Goal: Task Accomplishment & Management: Complete application form

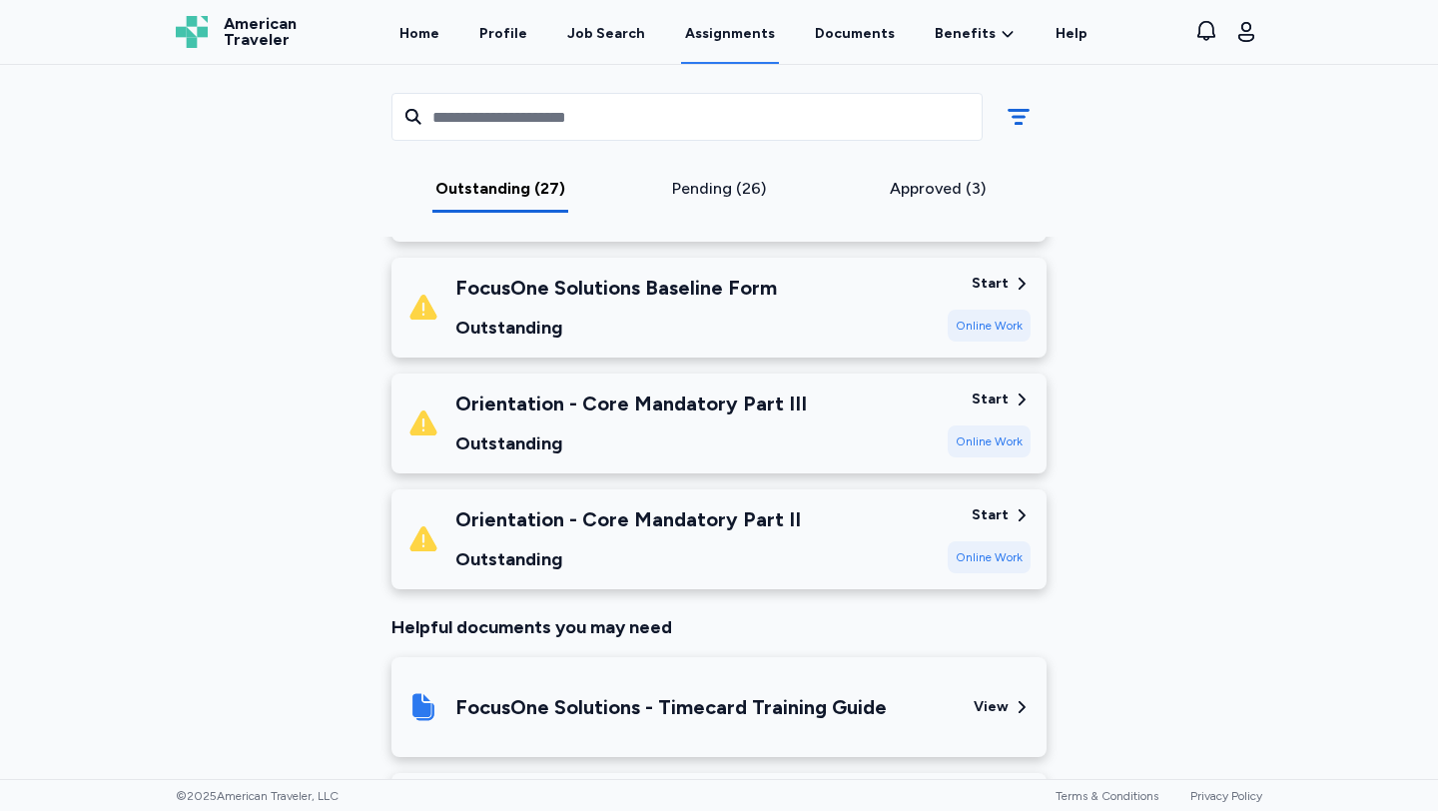
scroll to position [3089, 0]
click at [1002, 504] on div "Start" at bounding box center [990, 514] width 37 height 20
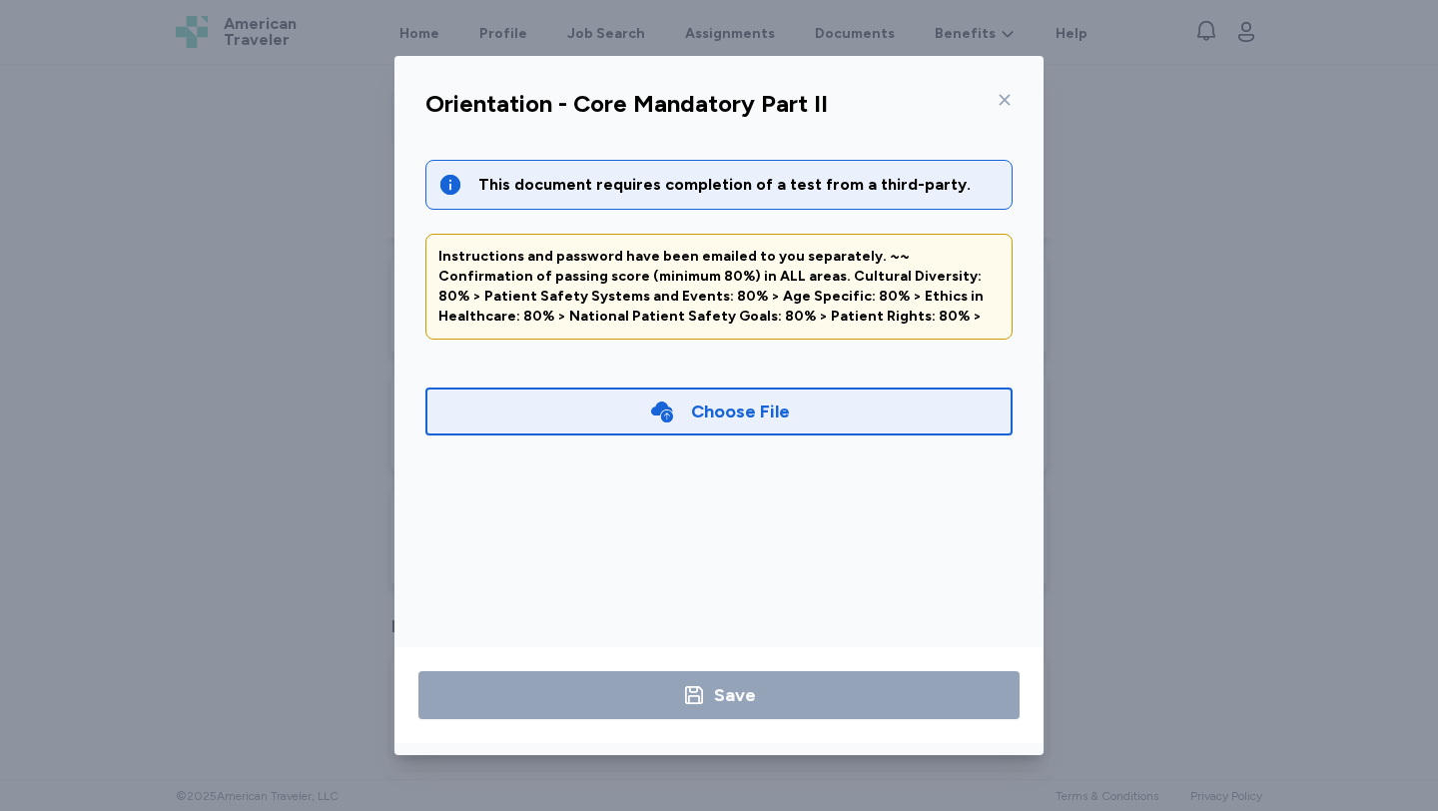
click at [682, 413] on div "Choose File" at bounding box center [719, 411] width 141 height 28
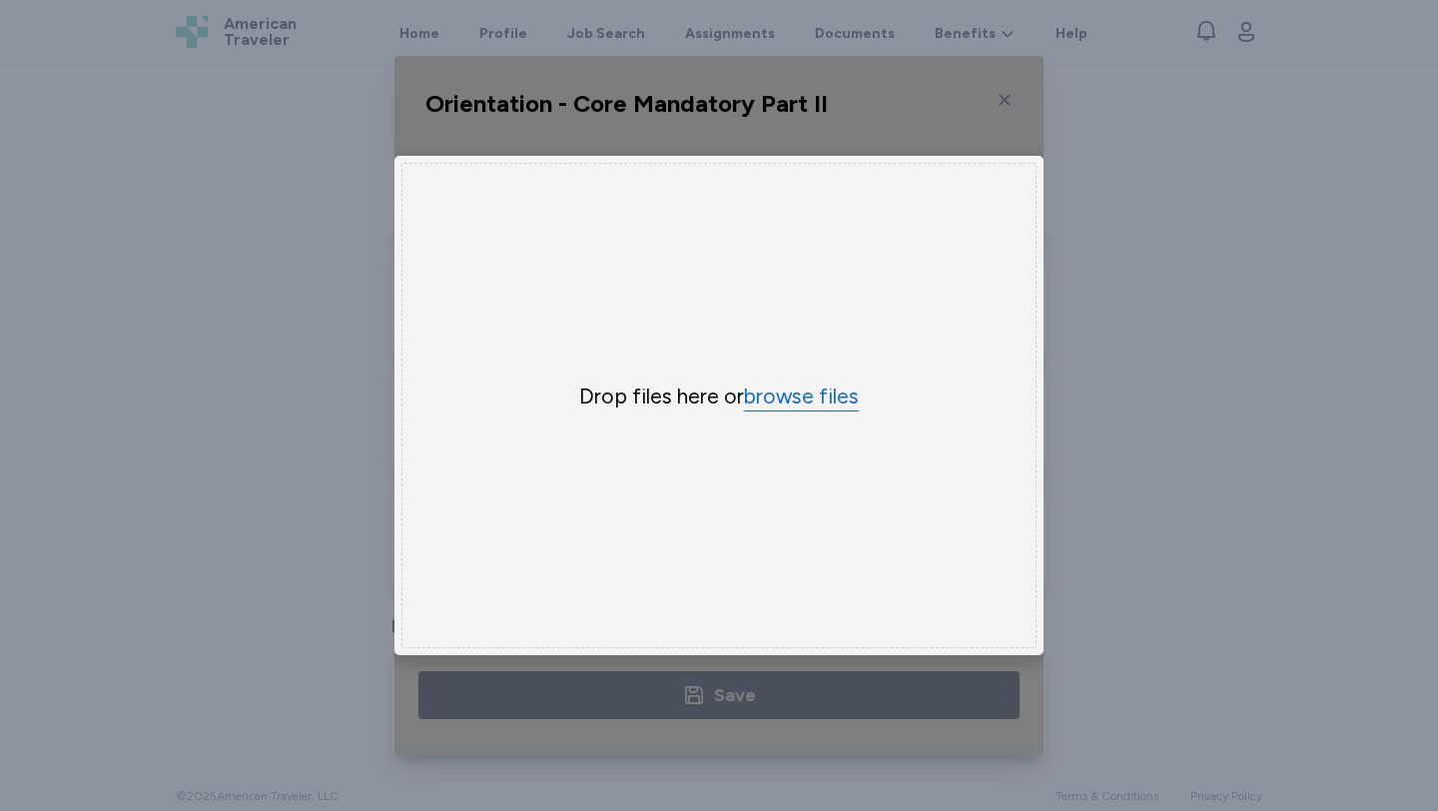
click at [760, 401] on button "browse files" at bounding box center [801, 396] width 115 height 29
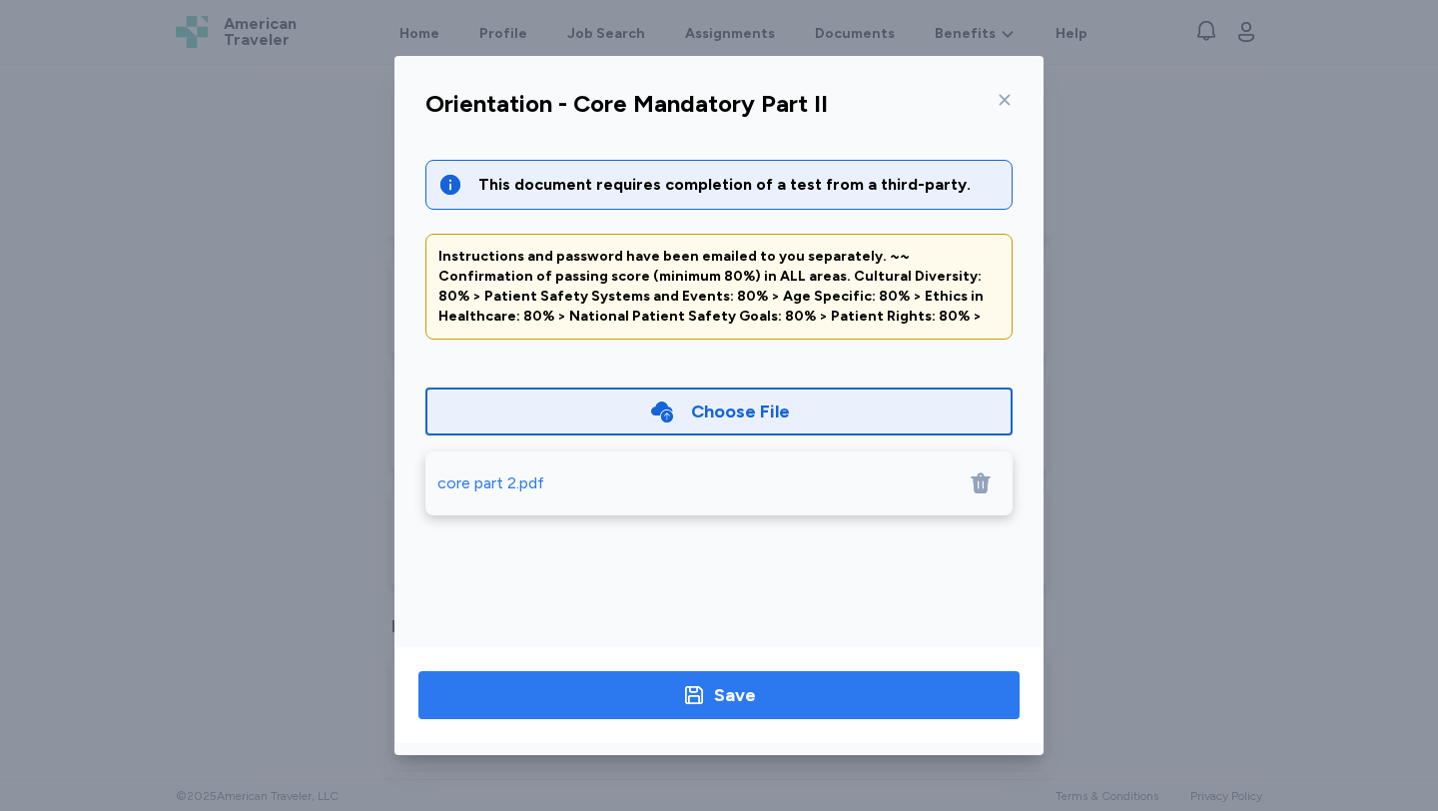
click at [738, 707] on div "Save" at bounding box center [735, 695] width 42 height 28
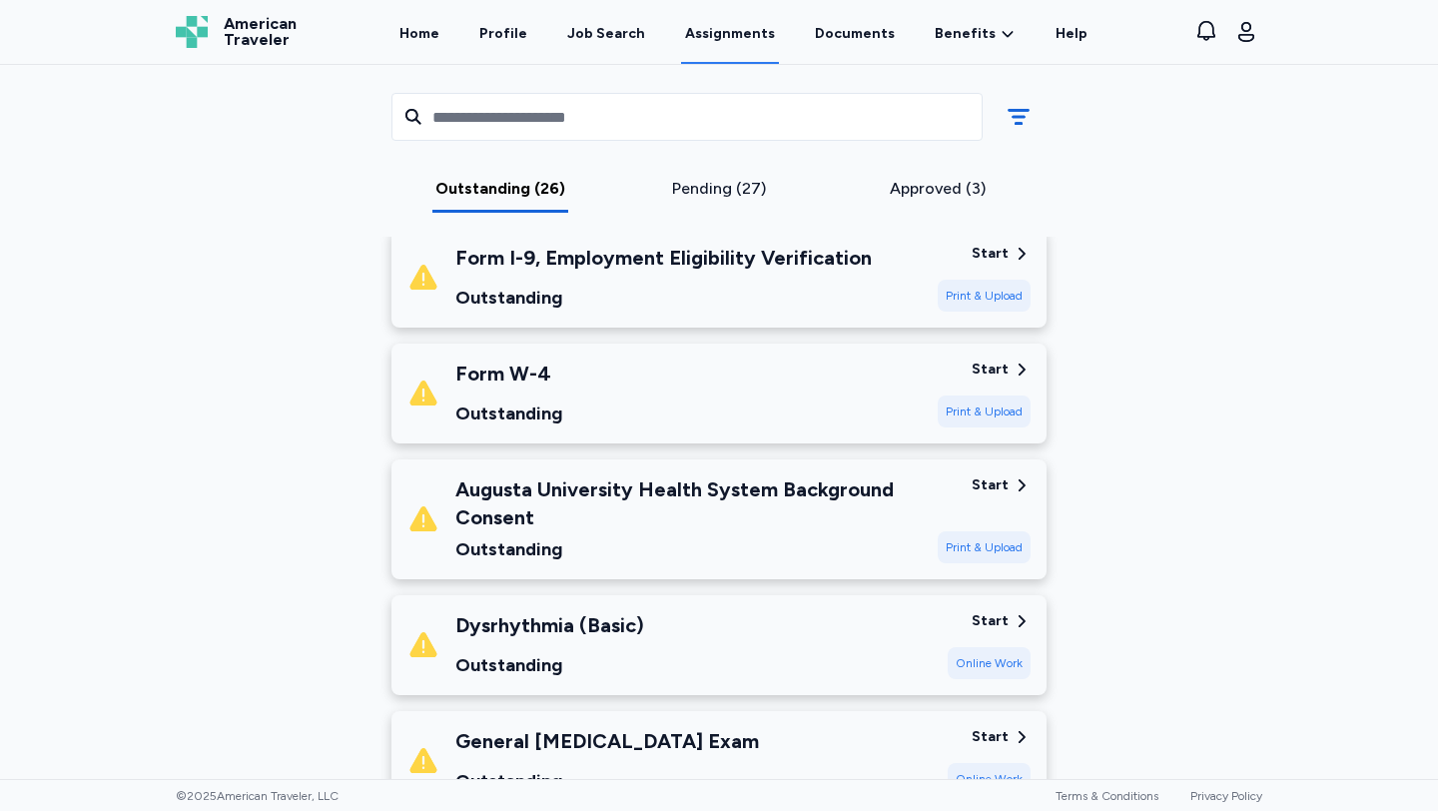
scroll to position [2401, 0]
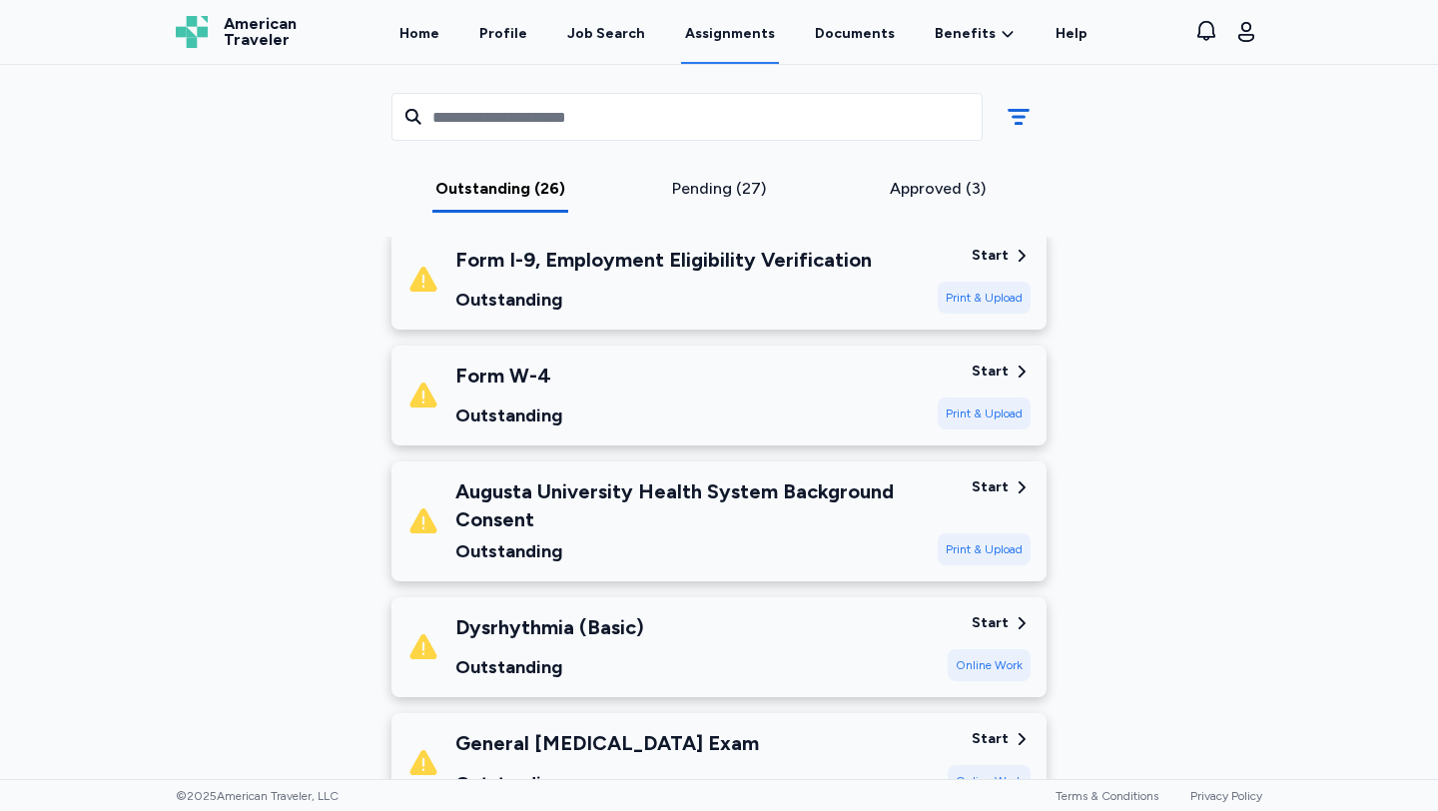
click at [995, 361] on div "Start" at bounding box center [990, 371] width 37 height 20
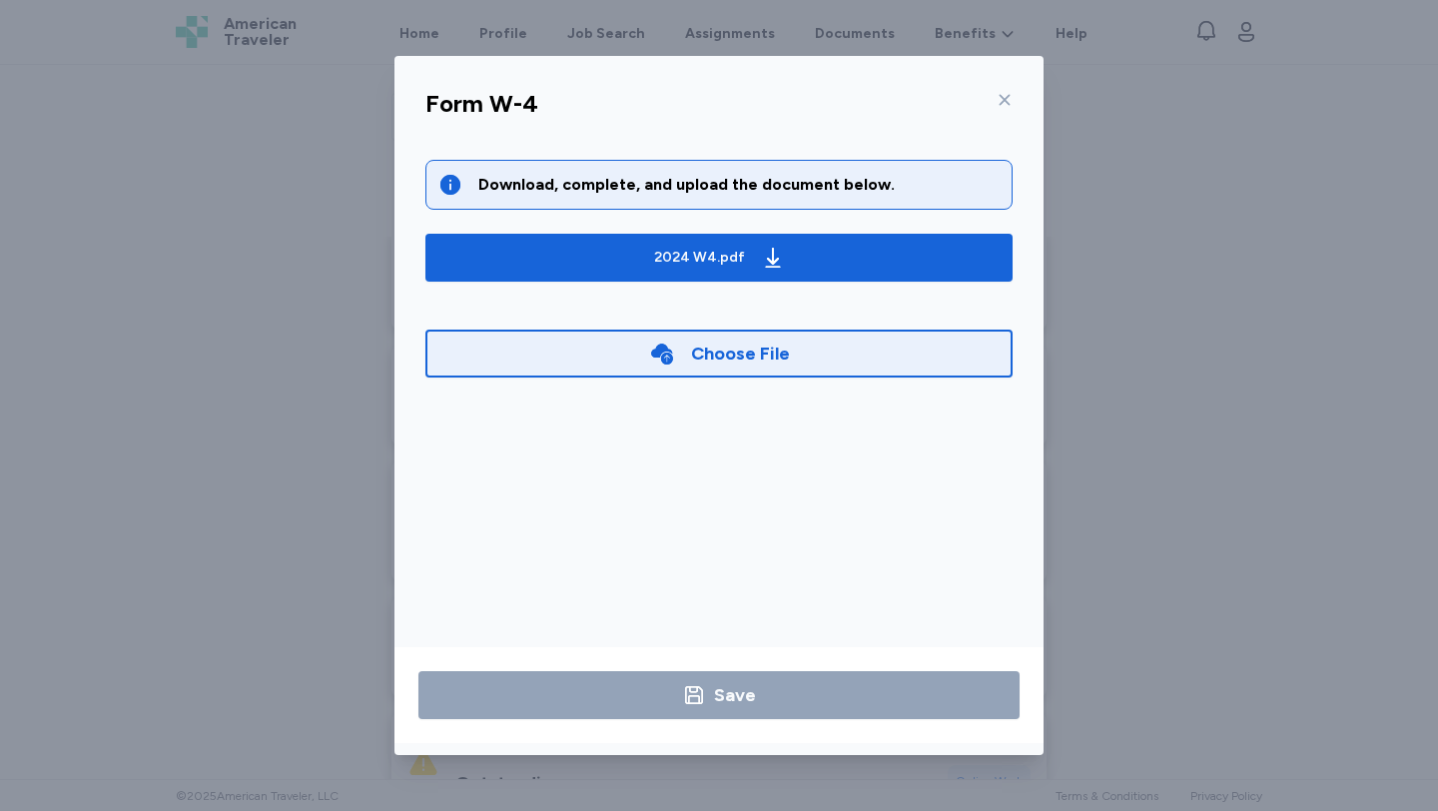
click at [799, 359] on div "Choose File" at bounding box center [718, 354] width 587 height 48
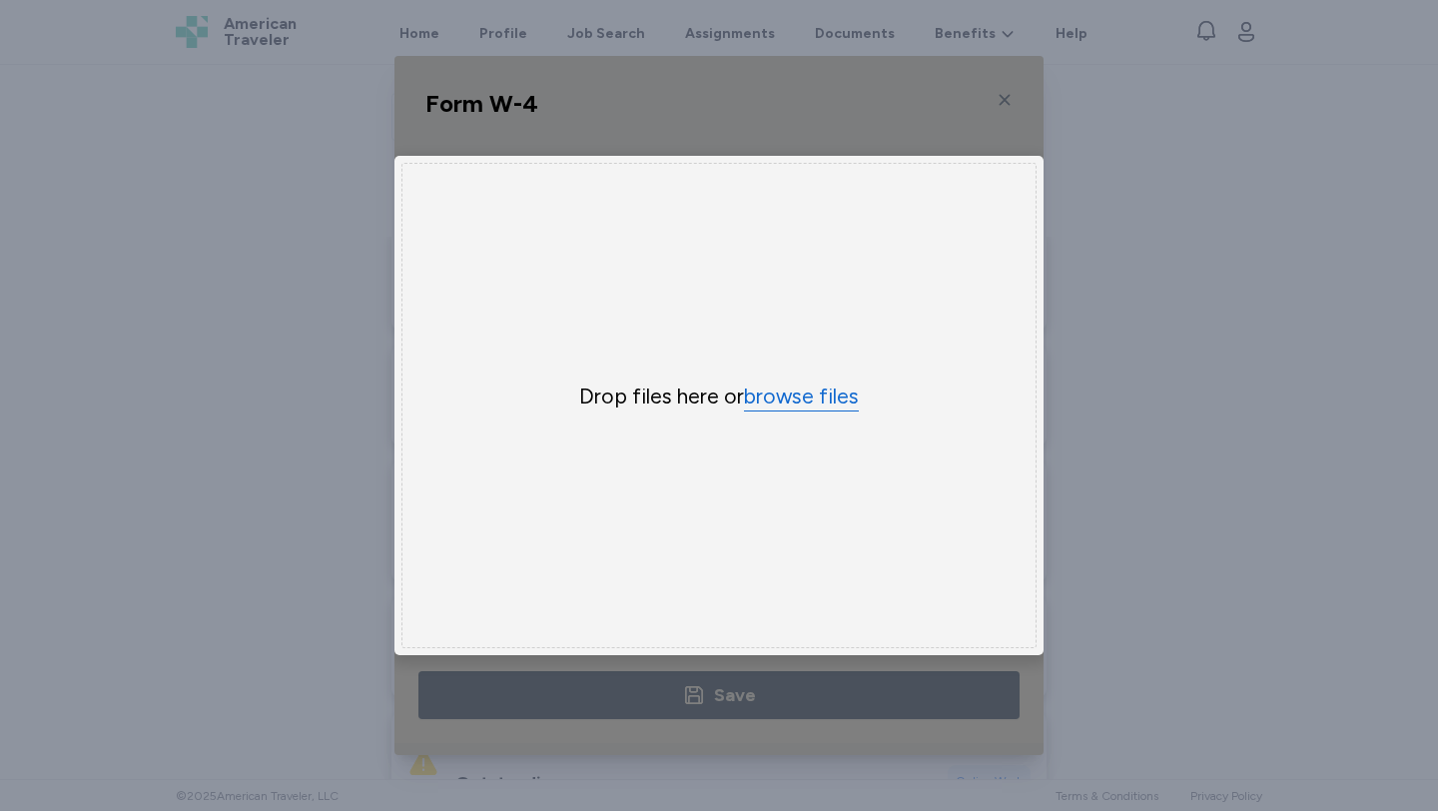
click at [801, 400] on button "browse files" at bounding box center [801, 396] width 115 height 29
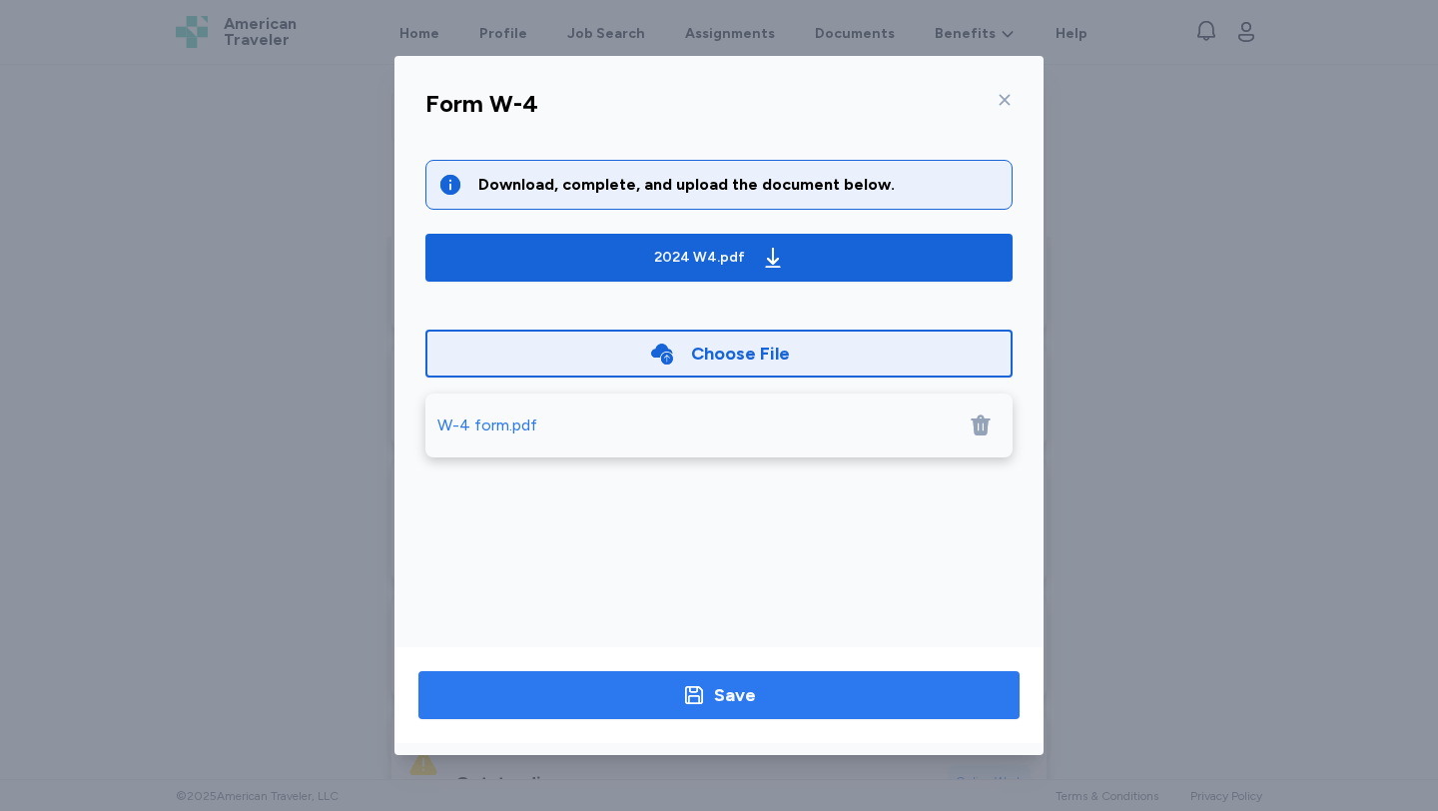
click at [779, 706] on span "Save" at bounding box center [718, 695] width 569 height 28
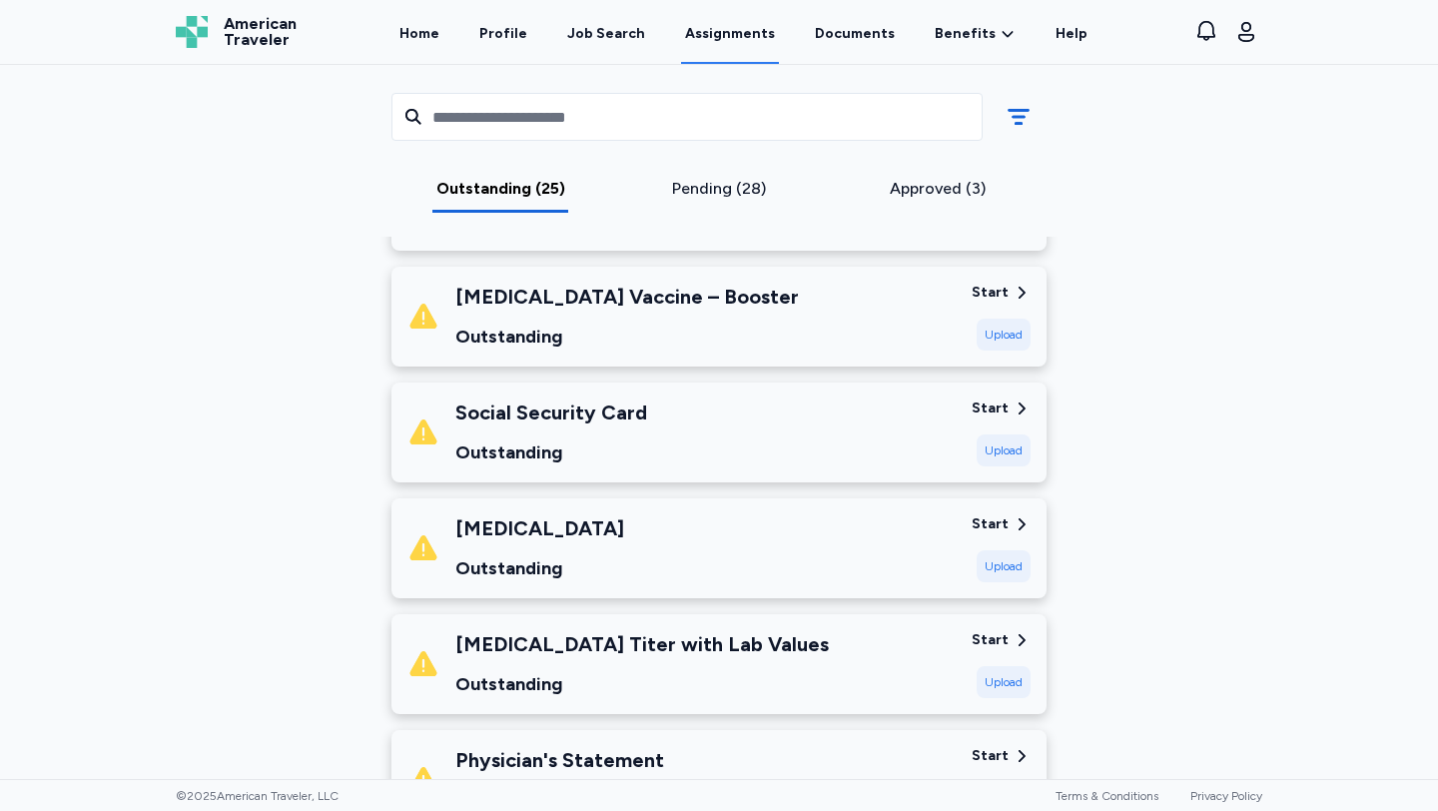
scroll to position [929, 0]
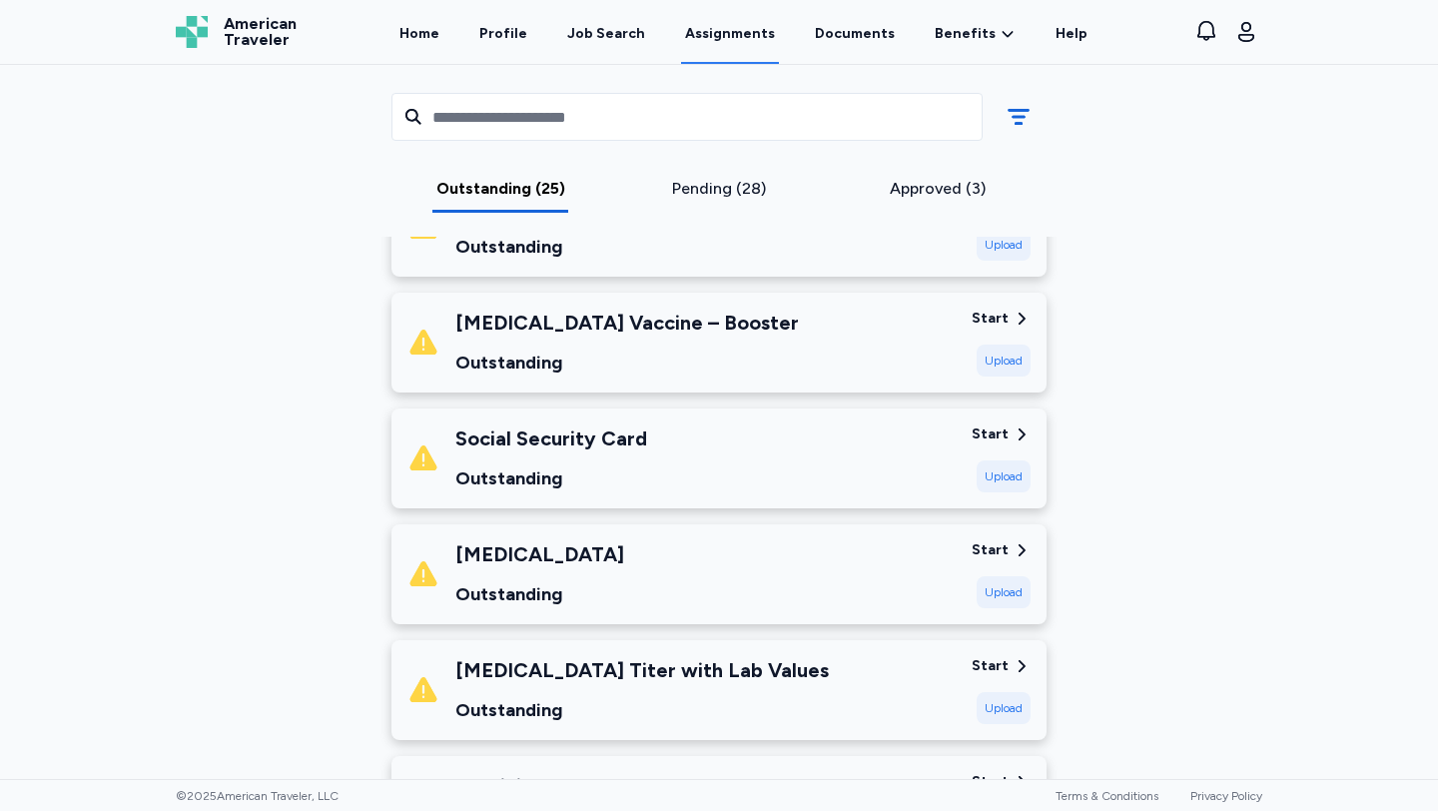
scroll to position [65, 0]
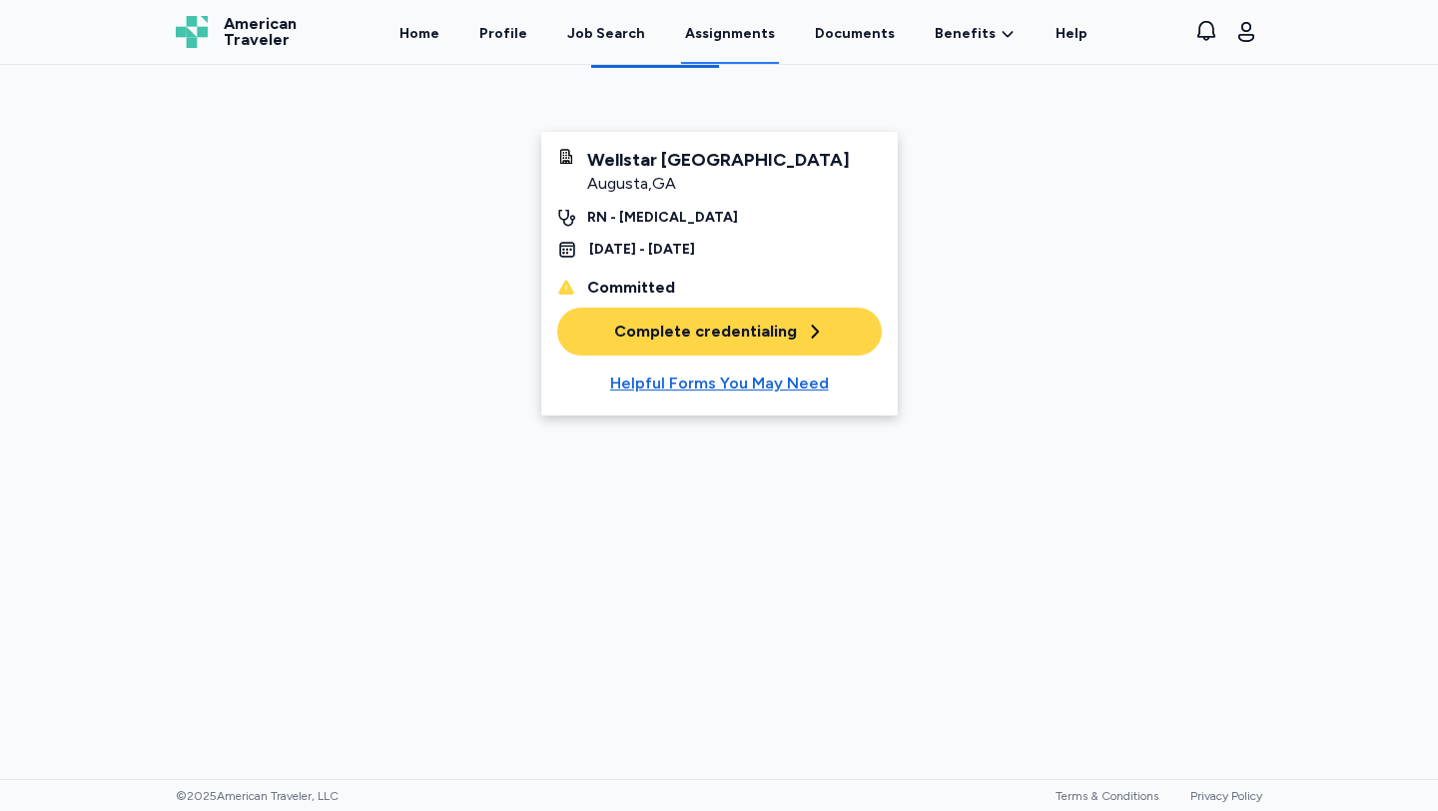
click at [602, 349] on button "Complete credentialing" at bounding box center [719, 332] width 325 height 48
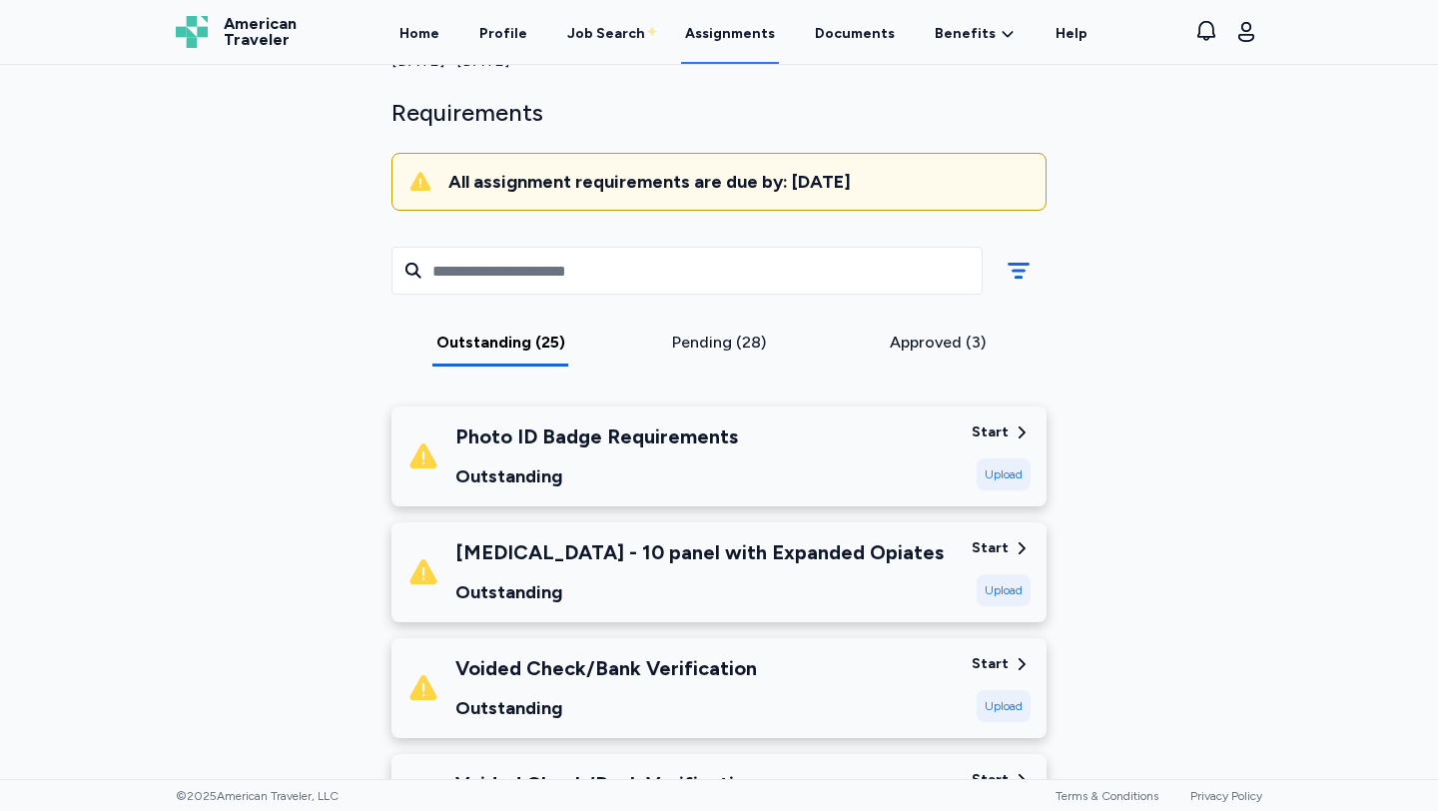
scroll to position [125, 0]
